Goal: Information Seeking & Learning: Check status

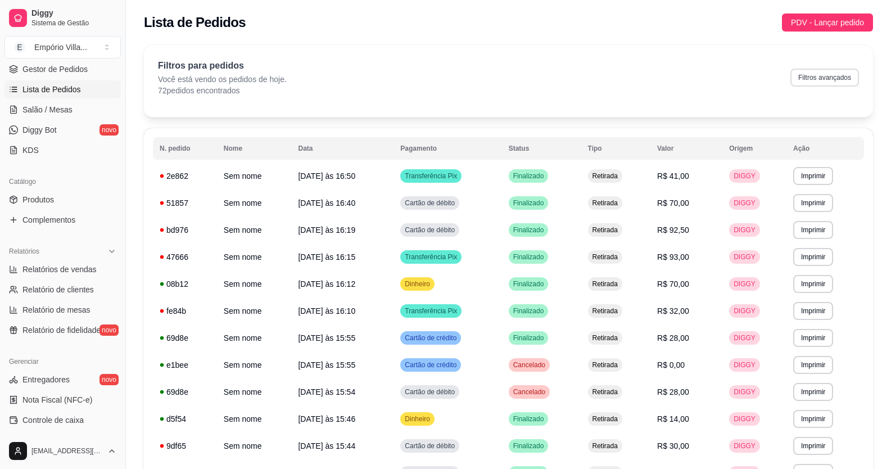
click at [802, 84] on button "Filtros avançados" at bounding box center [824, 78] width 69 height 18
select select "0"
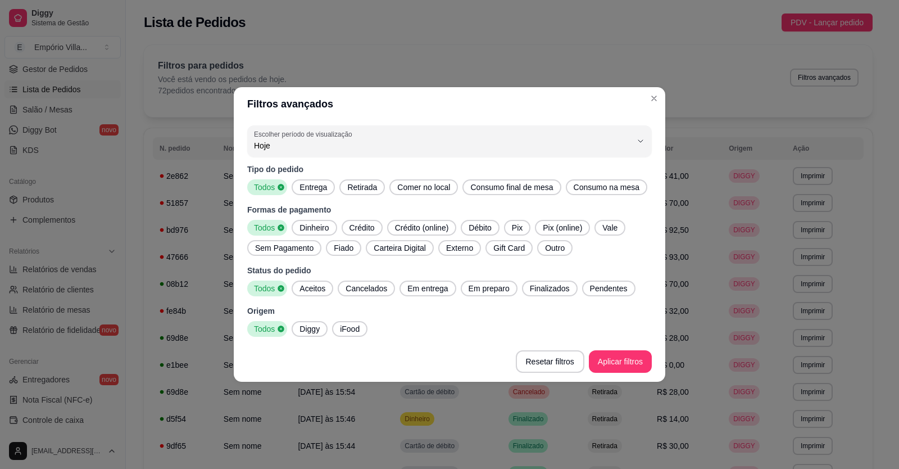
click at [522, 230] on span "Pix" at bounding box center [517, 227] width 20 height 11
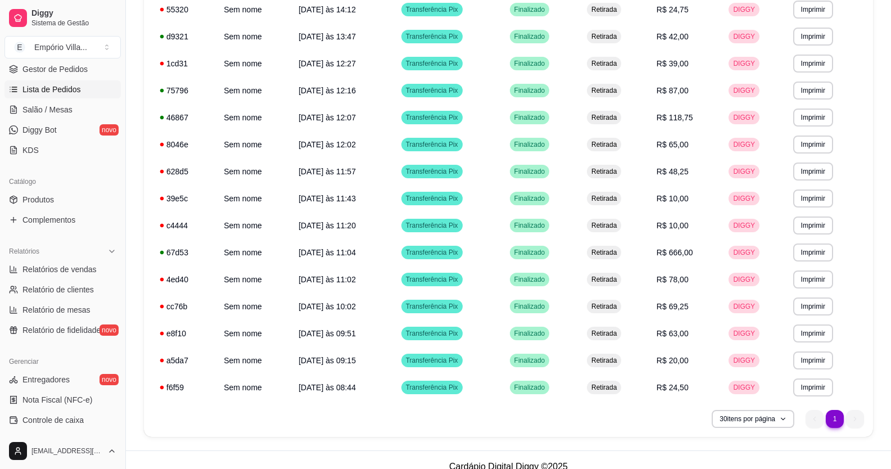
scroll to position [342, 0]
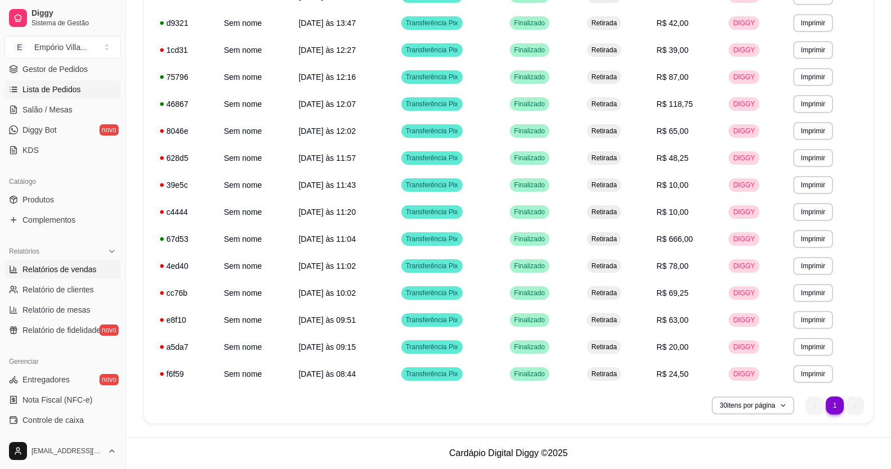
click at [91, 265] on span "Relatórios de vendas" at bounding box center [59, 269] width 74 height 11
select select "ALL"
select select "0"
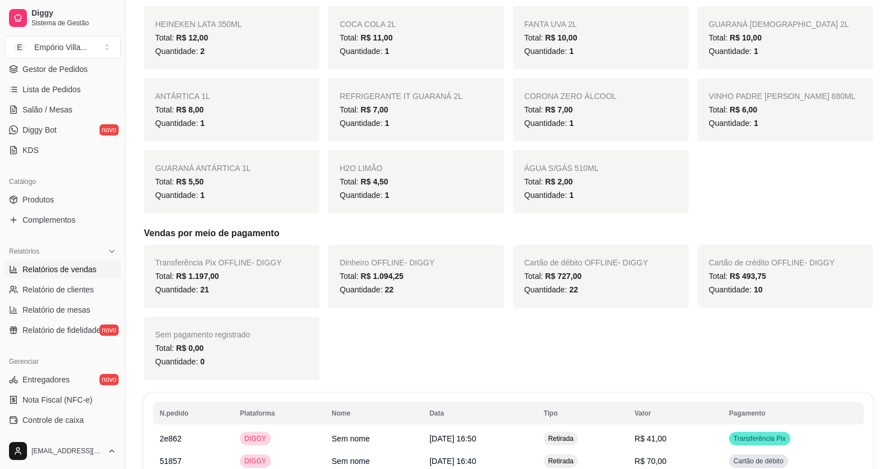
scroll to position [710, 0]
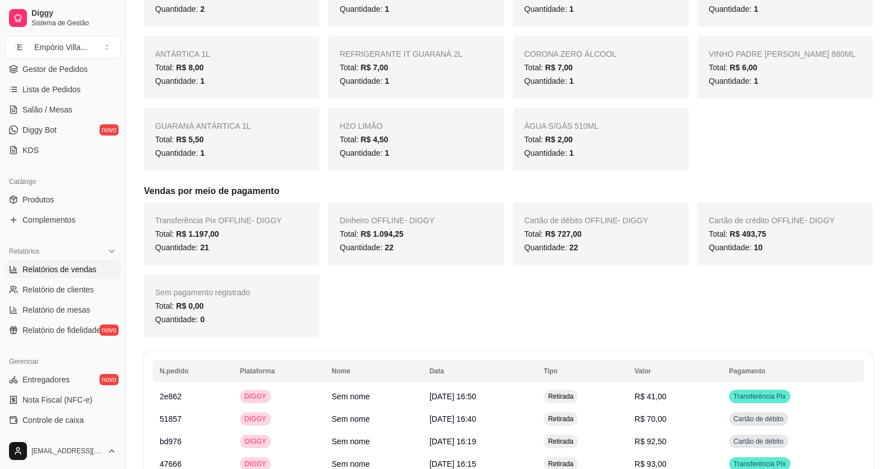
click at [4, 260] on link "Relatórios de vendas" at bounding box center [62, 269] width 116 height 18
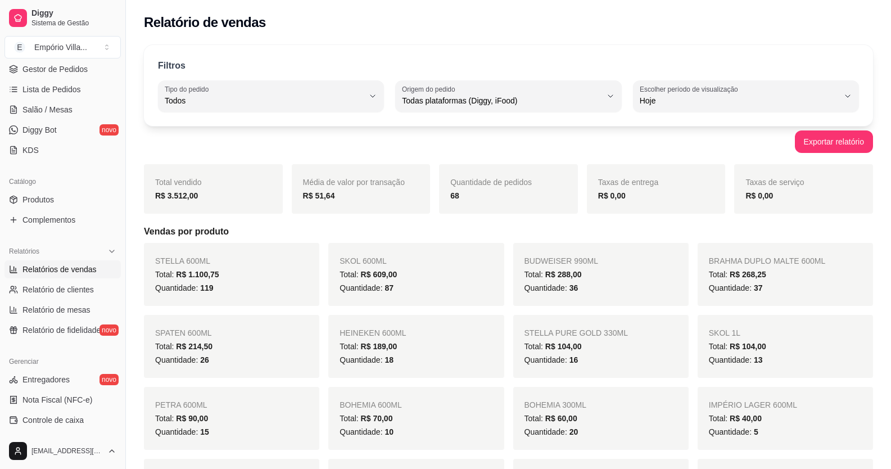
click at [4, 260] on link "Relatórios de vendas" at bounding box center [62, 269] width 116 height 18
click at [70, 286] on span "Relatório de clientes" at bounding box center [57, 289] width 71 height 11
select select "30"
select select "HIGHEST_TOTAL_SPENT_WITH_ORDERS"
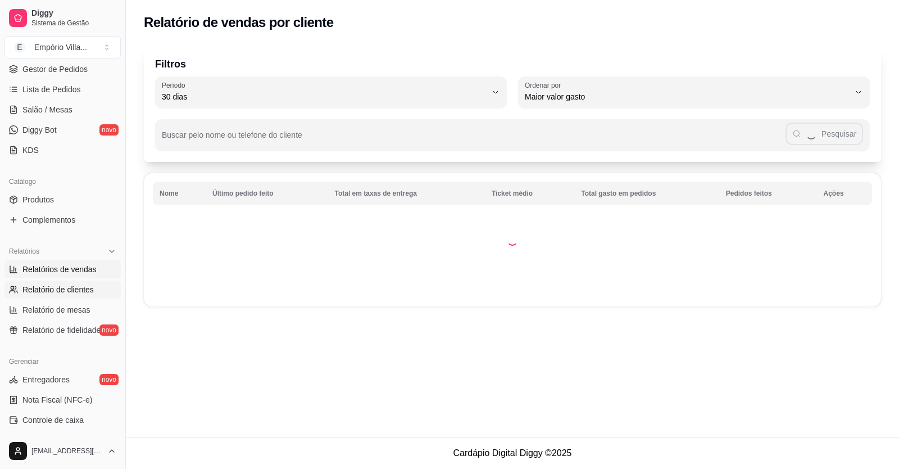
click at [70, 270] on span "Relatórios de vendas" at bounding box center [59, 269] width 74 height 11
select select "ALL"
select select "0"
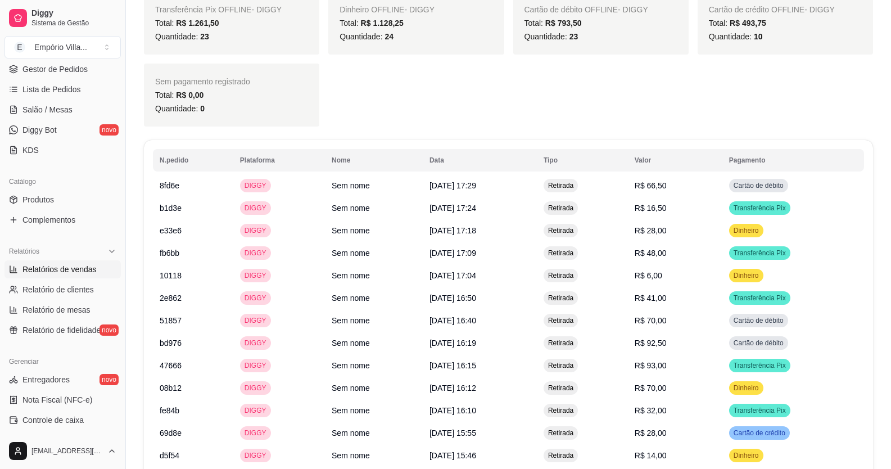
scroll to position [787, 0]
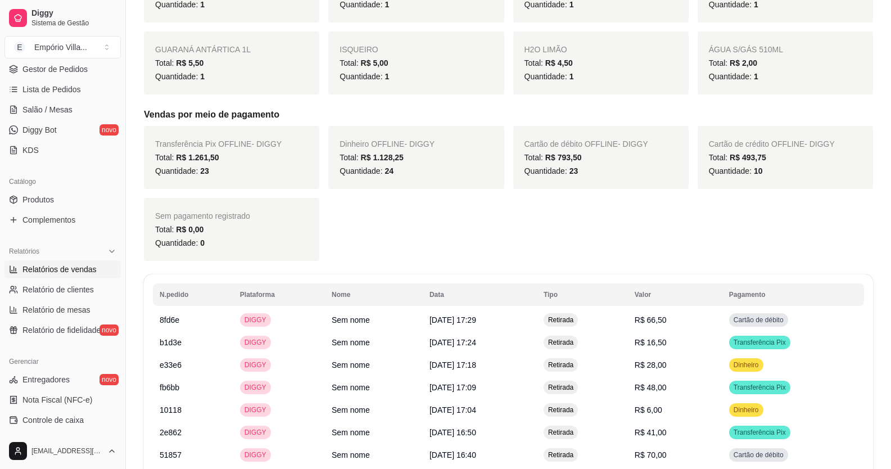
click at [4, 260] on link "Relatórios de vendas" at bounding box center [62, 269] width 116 height 18
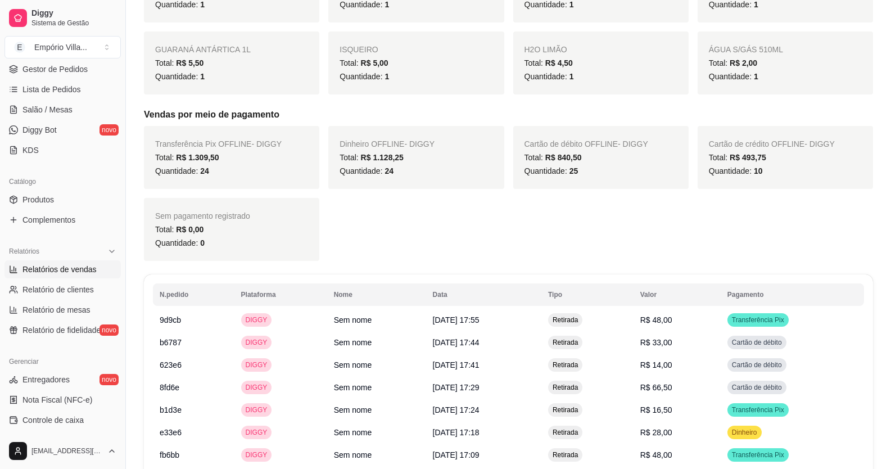
scroll to position [0, 0]
